Goal: Task Accomplishment & Management: Manage account settings

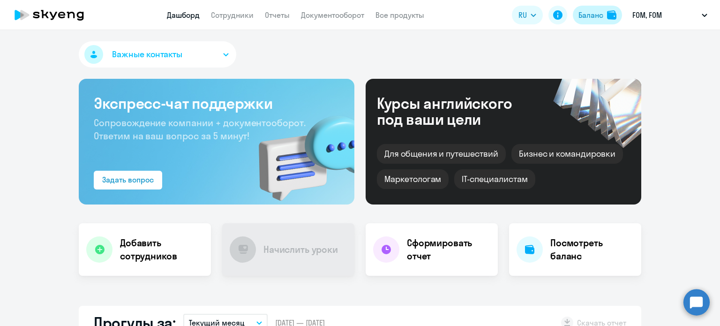
click at [593, 11] on div "Баланс" at bounding box center [591, 14] width 25 height 11
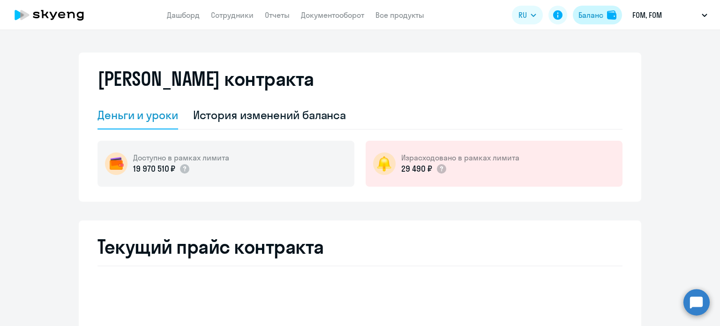
select select "english_adult_not_native_speaker"
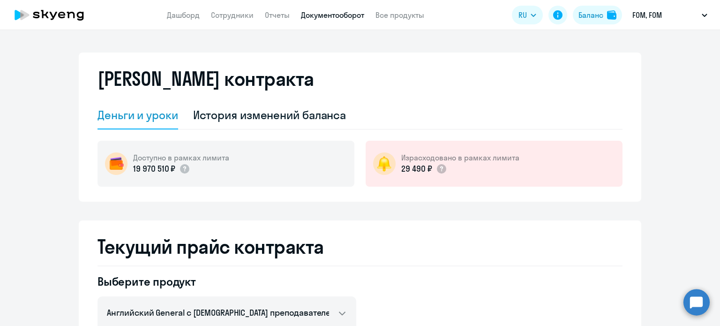
click at [324, 16] on link "Документооборот" at bounding box center [332, 14] width 63 height 9
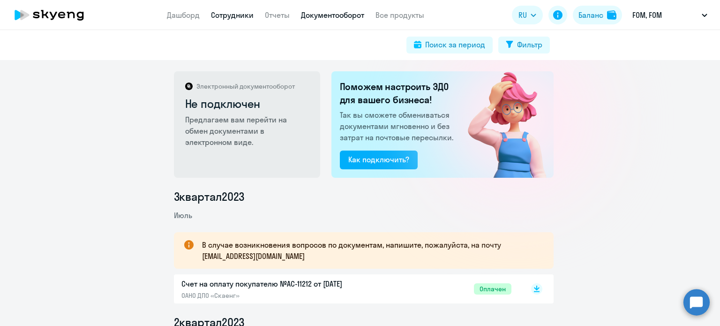
click at [232, 17] on link "Сотрудники" at bounding box center [232, 14] width 43 height 9
select select "30"
